Goal: Task Accomplishment & Management: Manage account settings

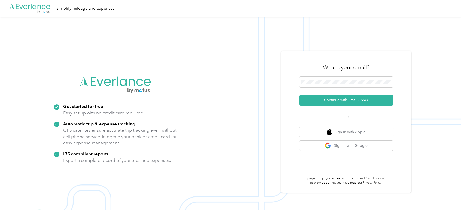
click at [322, 75] on div "What's your email?" at bounding box center [346, 67] width 94 height 18
click at [325, 101] on button "Continue with Email / SSO" at bounding box center [346, 100] width 94 height 11
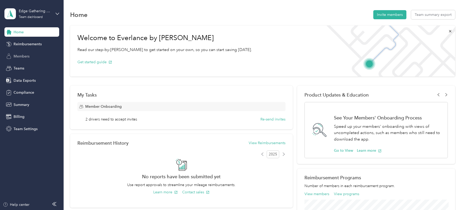
click at [26, 59] on div "Members" at bounding box center [31, 56] width 55 height 9
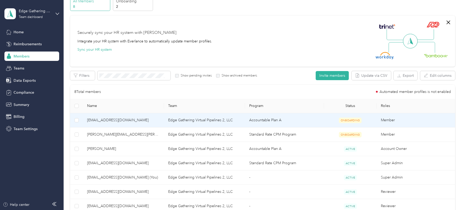
scroll to position [1, 0]
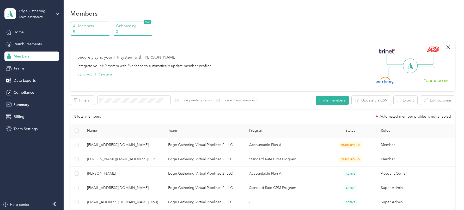
click at [130, 28] on p "Onboarding" at bounding box center [133, 25] width 35 height 5
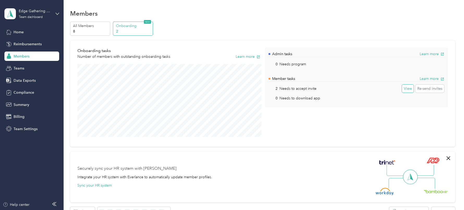
click at [410, 90] on button "View" at bounding box center [408, 89] width 12 height 8
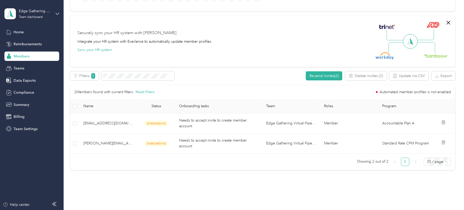
scroll to position [155, 0]
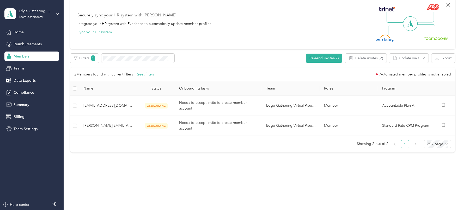
click at [18, 54] on span "Members" at bounding box center [22, 56] width 16 height 5
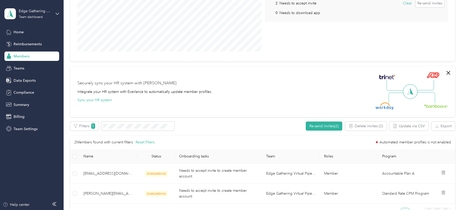
scroll to position [0, 0]
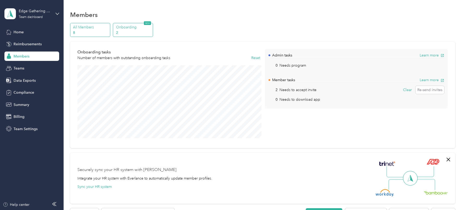
click at [93, 29] on p "All Members" at bounding box center [90, 26] width 35 height 5
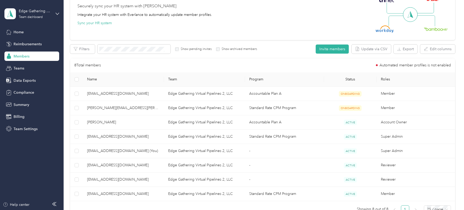
scroll to position [56, 0]
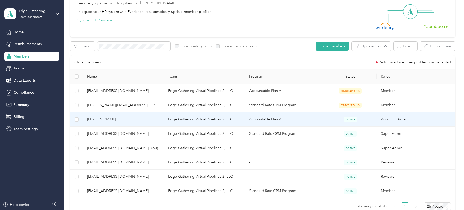
click at [141, 118] on span "[PERSON_NAME]" at bounding box center [123, 120] width 73 height 6
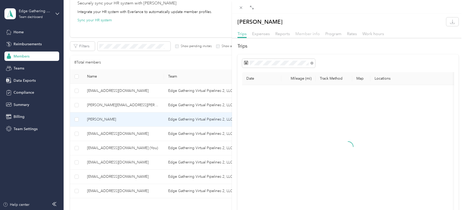
click at [300, 34] on span "Member info" at bounding box center [307, 33] width 24 height 5
click at [240, 33] on span "Trips" at bounding box center [241, 33] width 9 height 5
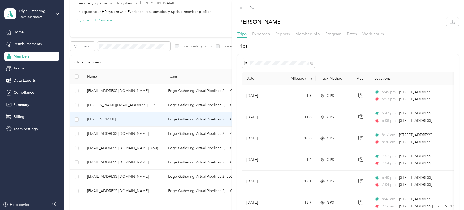
click at [287, 32] on span "Reports" at bounding box center [282, 33] width 15 height 5
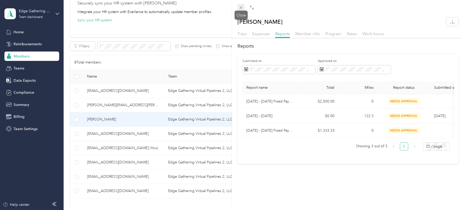
click at [244, 7] on span at bounding box center [240, 7] width 7 height 7
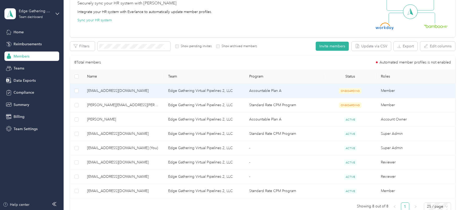
click at [147, 88] on span "[EMAIL_ADDRESS][DOMAIN_NAME]" at bounding box center [123, 91] width 73 height 6
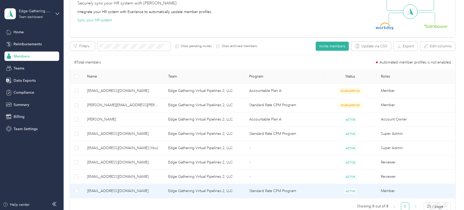
click at [156, 192] on span "[EMAIL_ADDRESS][DOMAIN_NAME]" at bounding box center [123, 191] width 73 height 6
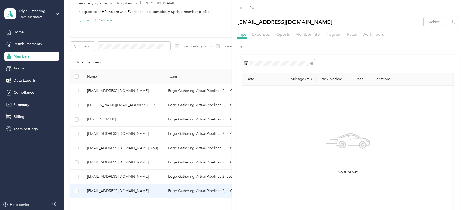
click at [331, 34] on span "Program" at bounding box center [333, 34] width 16 height 5
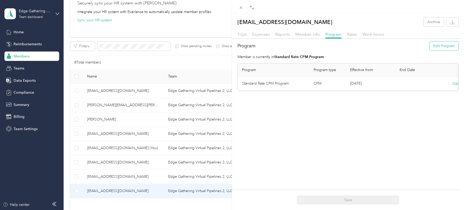
click at [441, 44] on button "Edit Program" at bounding box center [443, 45] width 29 height 9
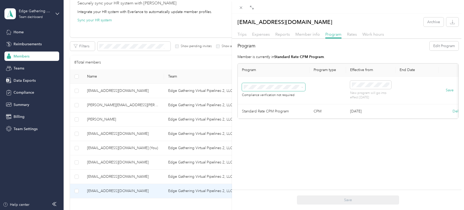
click at [293, 89] on span at bounding box center [273, 87] width 63 height 8
click at [281, 127] on span "Accountable Plan A (FAVR)" at bounding box center [267, 128] width 44 height 4
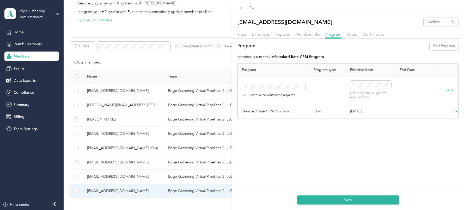
click at [448, 90] on button "Save" at bounding box center [450, 91] width 8 height 6
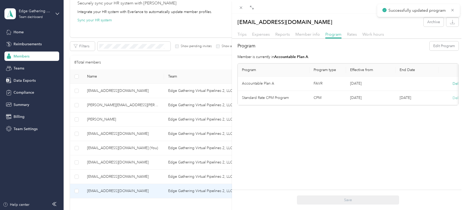
click at [454, 97] on button "Delete" at bounding box center [457, 97] width 11 height 5
click at [433, 100] on button "Yes" at bounding box center [432, 101] width 10 height 8
click at [304, 36] on span "Member info" at bounding box center [307, 34] width 24 height 5
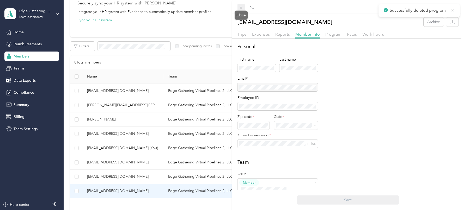
click at [240, 7] on icon at bounding box center [241, 7] width 4 height 4
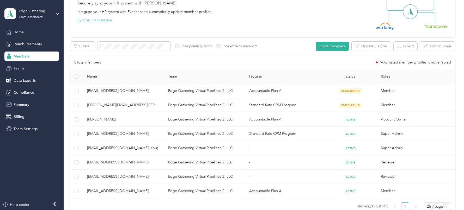
click at [26, 69] on div "Teams" at bounding box center [31, 68] width 55 height 9
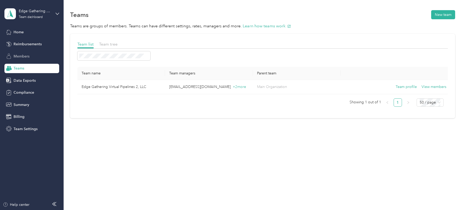
click at [25, 57] on span "Members" at bounding box center [22, 56] width 16 height 5
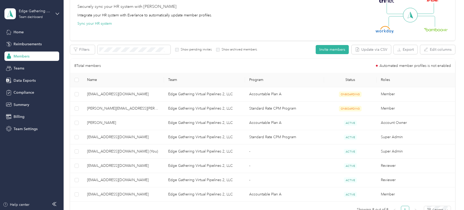
scroll to position [55, 0]
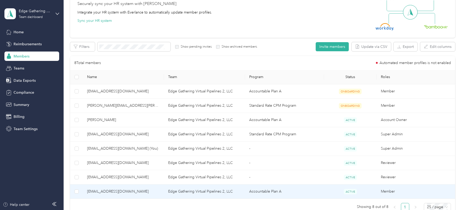
click at [136, 189] on span "[EMAIL_ADDRESS][DOMAIN_NAME]" at bounding box center [123, 192] width 73 height 6
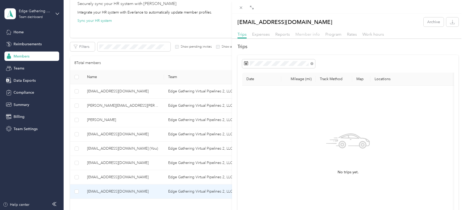
click at [303, 34] on span "Member info" at bounding box center [307, 34] width 24 height 5
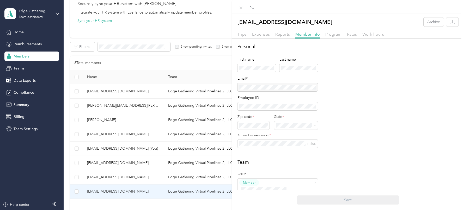
click at [263, 88] on div at bounding box center [277, 87] width 80 height 8
click at [263, 87] on div at bounding box center [277, 87] width 80 height 8
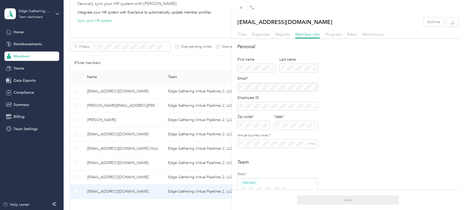
click at [39, 17] on div "[EMAIL_ADDRESS][DOMAIN_NAME] Archive Trips Expenses Reports Member info Program…" at bounding box center [232, 105] width 464 height 210
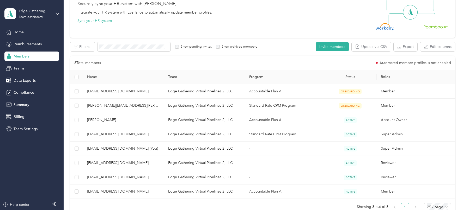
click at [40, 13] on div at bounding box center [232, 105] width 464 height 210
click at [40, 13] on div "Edge Gathering Virtual Pipelines 2, LLC" at bounding box center [35, 10] width 33 height 5
click at [33, 66] on div "Log out" at bounding box center [59, 66] width 102 height 9
